Goal: Find specific page/section: Find specific page/section

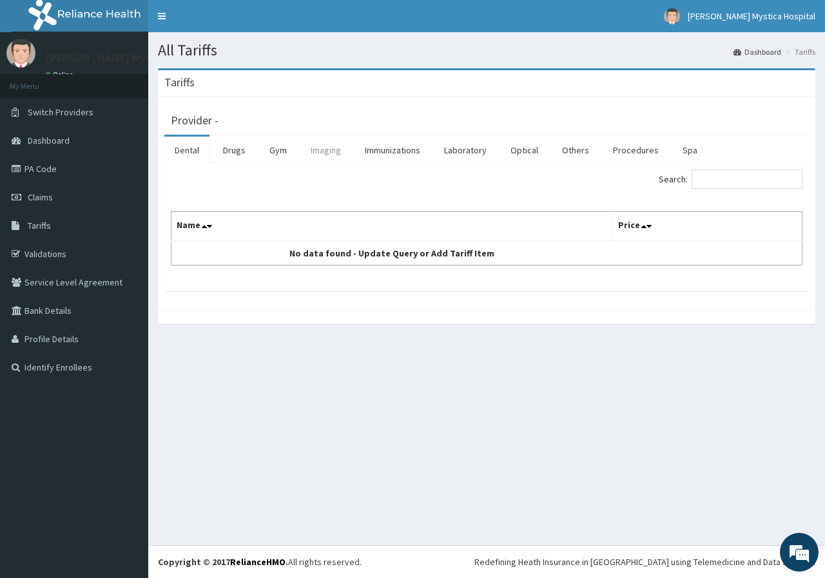
click at [323, 153] on link "Imaging" at bounding box center [325, 150] width 51 height 27
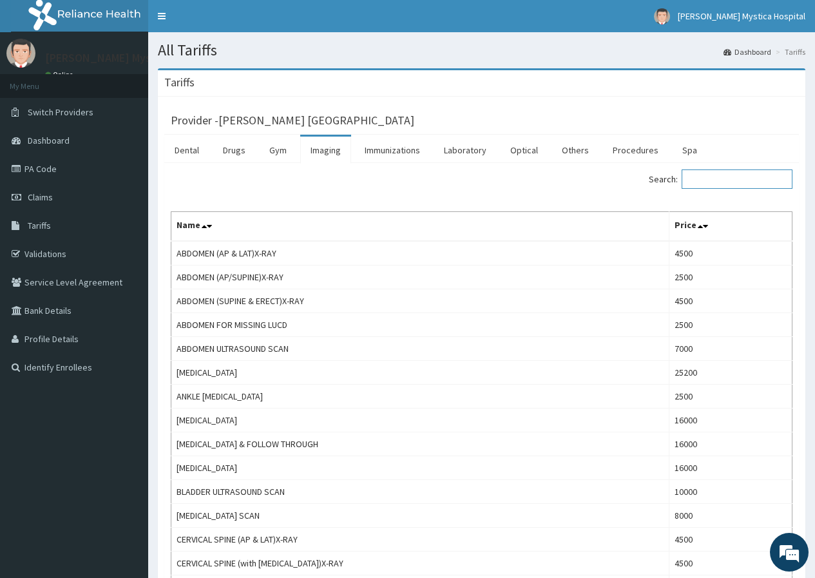
click at [735, 181] on input "Search:" at bounding box center [737, 178] width 111 height 19
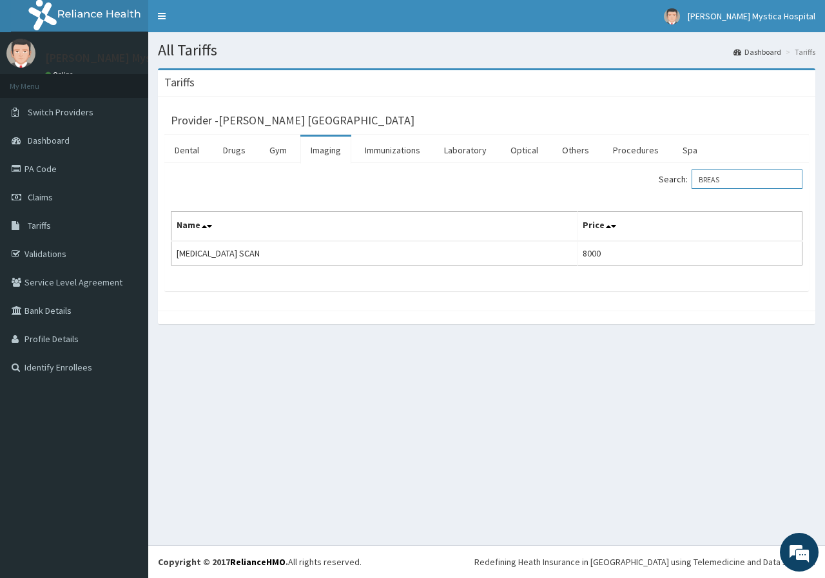
type input "BREAS"
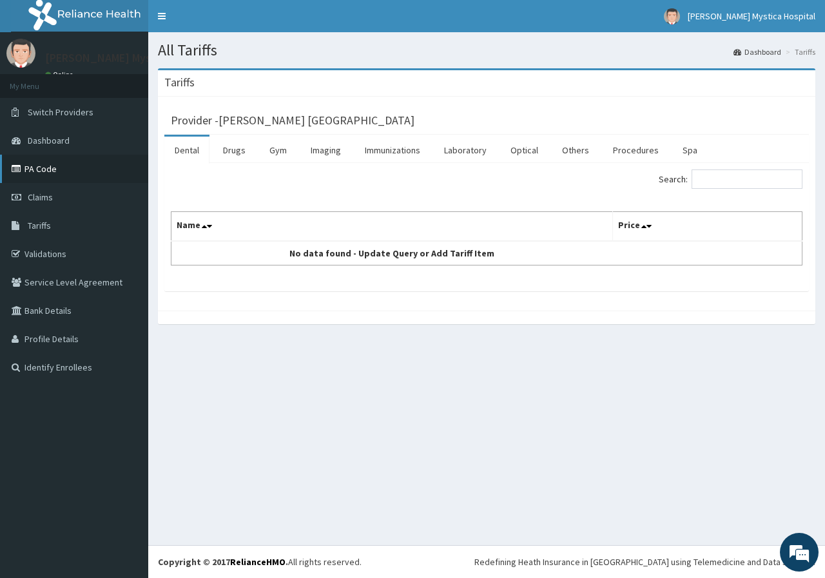
click at [50, 174] on link "PA Code" at bounding box center [74, 169] width 148 height 28
